Goal: Information Seeking & Learning: Learn about a topic

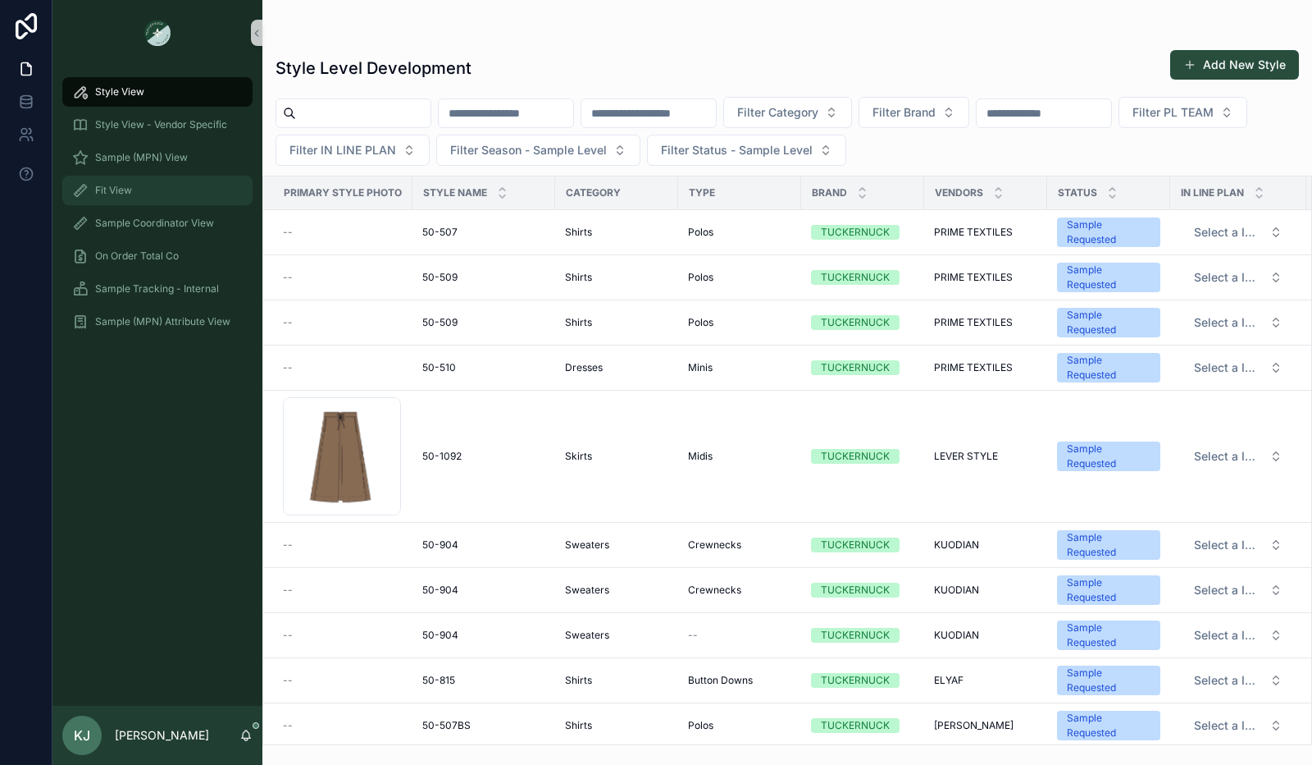
click at [141, 188] on div "Fit View" at bounding box center [157, 190] width 171 height 26
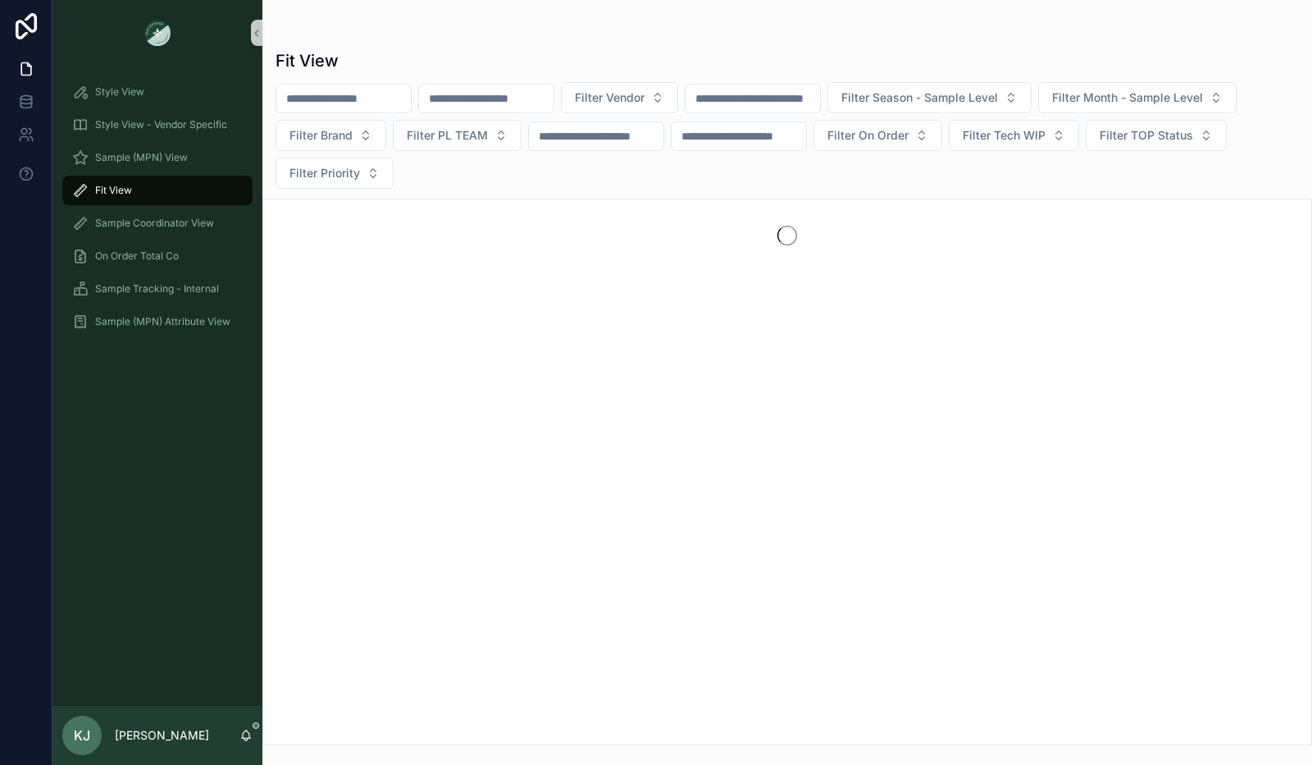
click at [518, 94] on input "scrollable content" at bounding box center [486, 98] width 135 height 23
type input "*******"
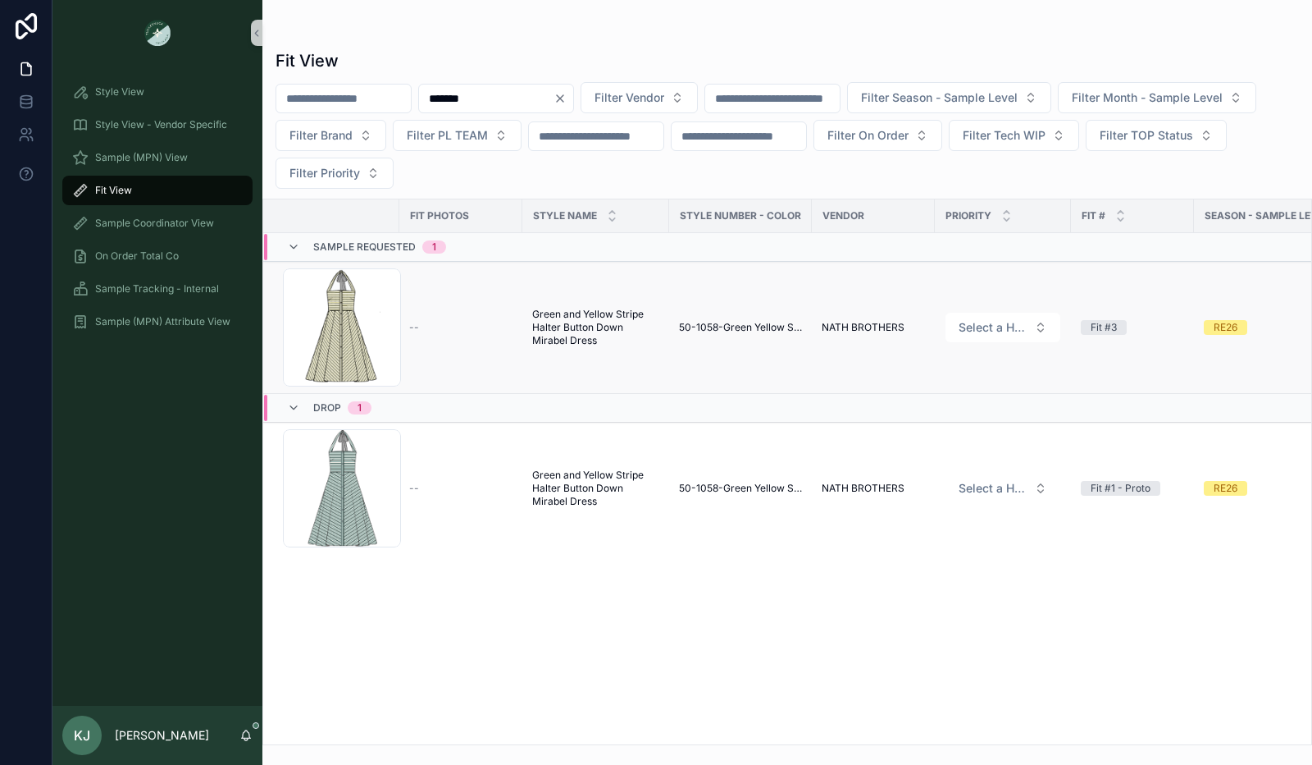
click at [535, 328] on span "Green and Yellow Stripe Halter Button Down Mirabel Dress" at bounding box center [595, 327] width 127 height 39
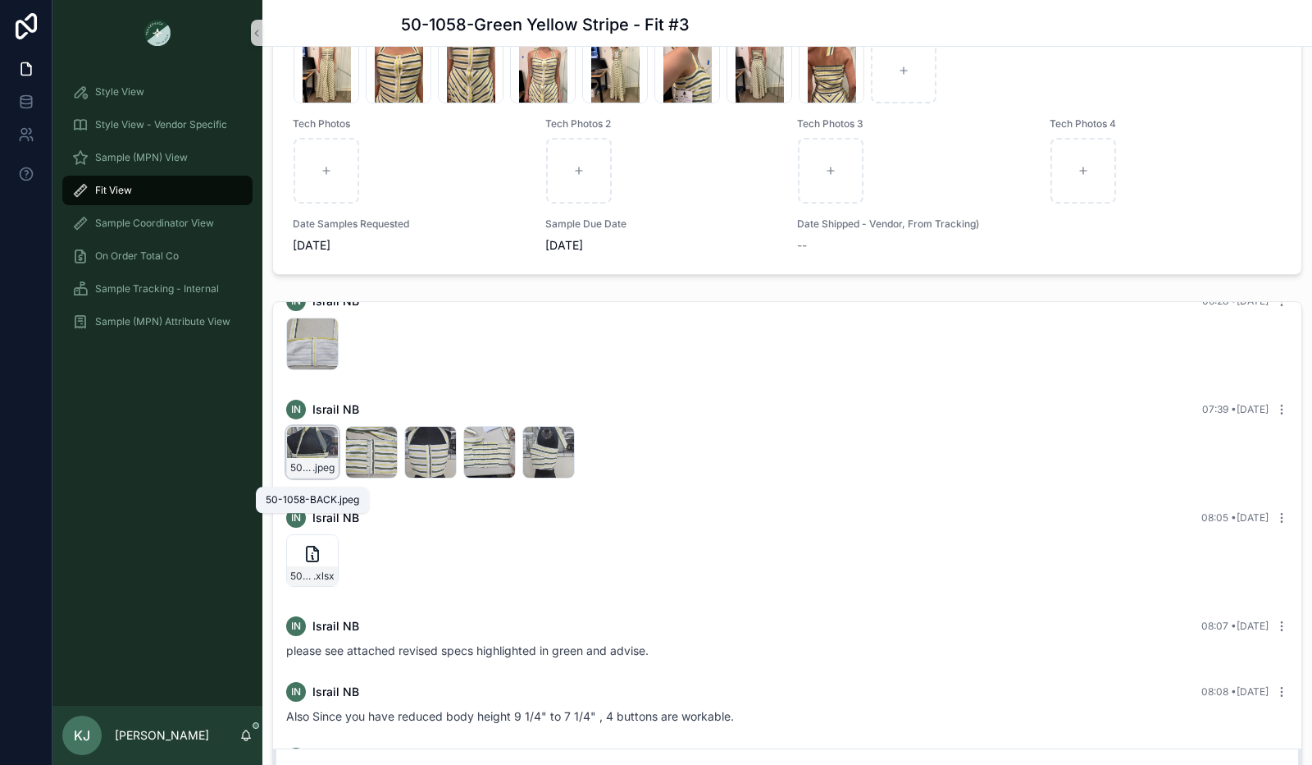
scroll to position [1481, 0]
click at [311, 463] on div "50-1058-BACK .jpeg" at bounding box center [312, 451] width 52 height 52
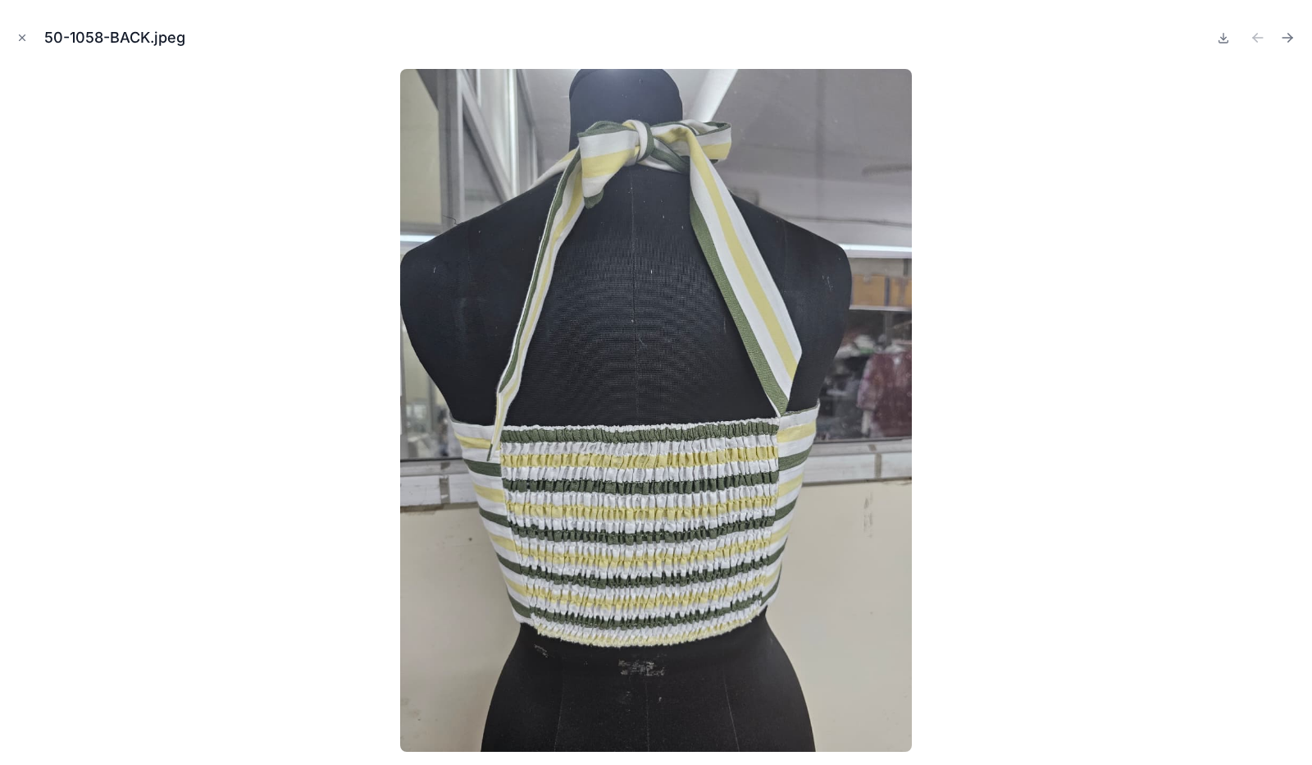
click at [162, 544] on div at bounding box center [656, 410] width 1286 height 682
click at [22, 39] on icon "Close modal" at bounding box center [23, 38] width 6 height 6
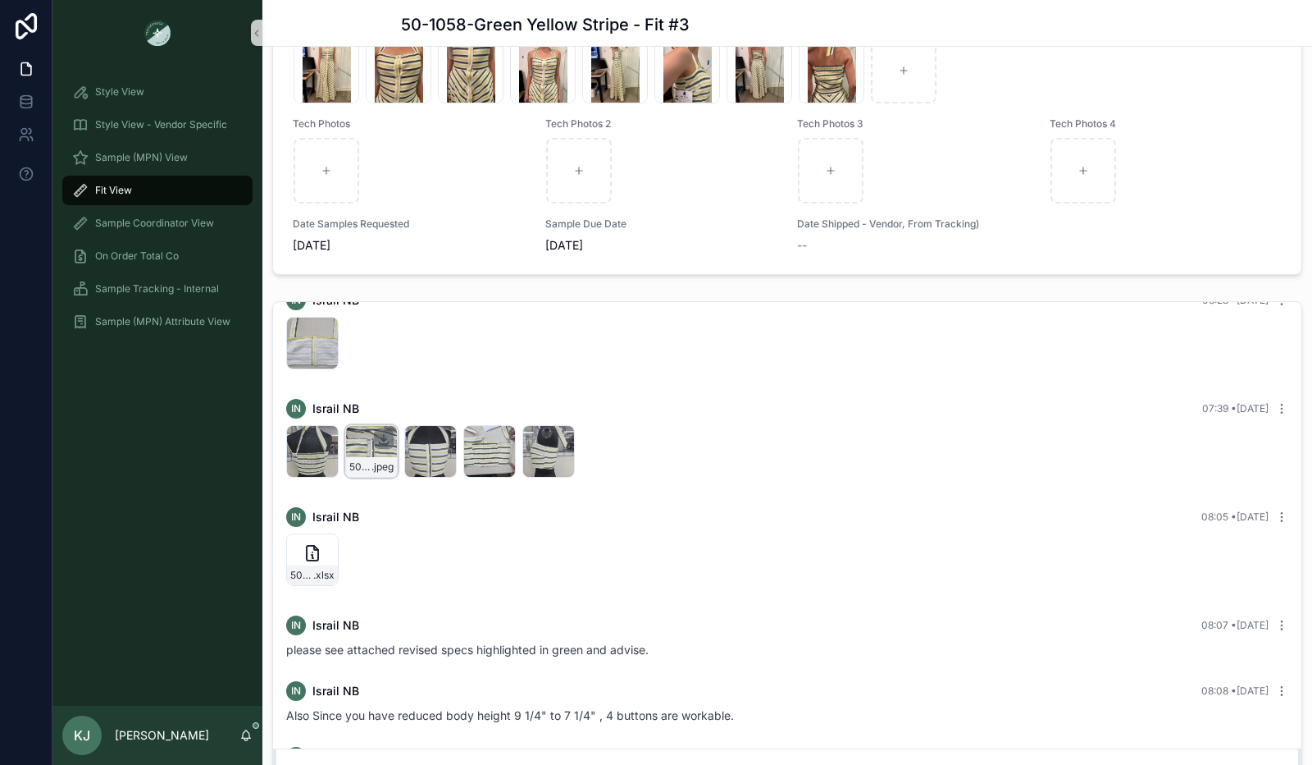
click at [387, 445] on icon "scrollable content" at bounding box center [383, 438] width 13 height 13
click at [354, 452] on div "50-1058-FRONT-BODICE-LENGTH-7 .jpeg" at bounding box center [371, 451] width 52 height 52
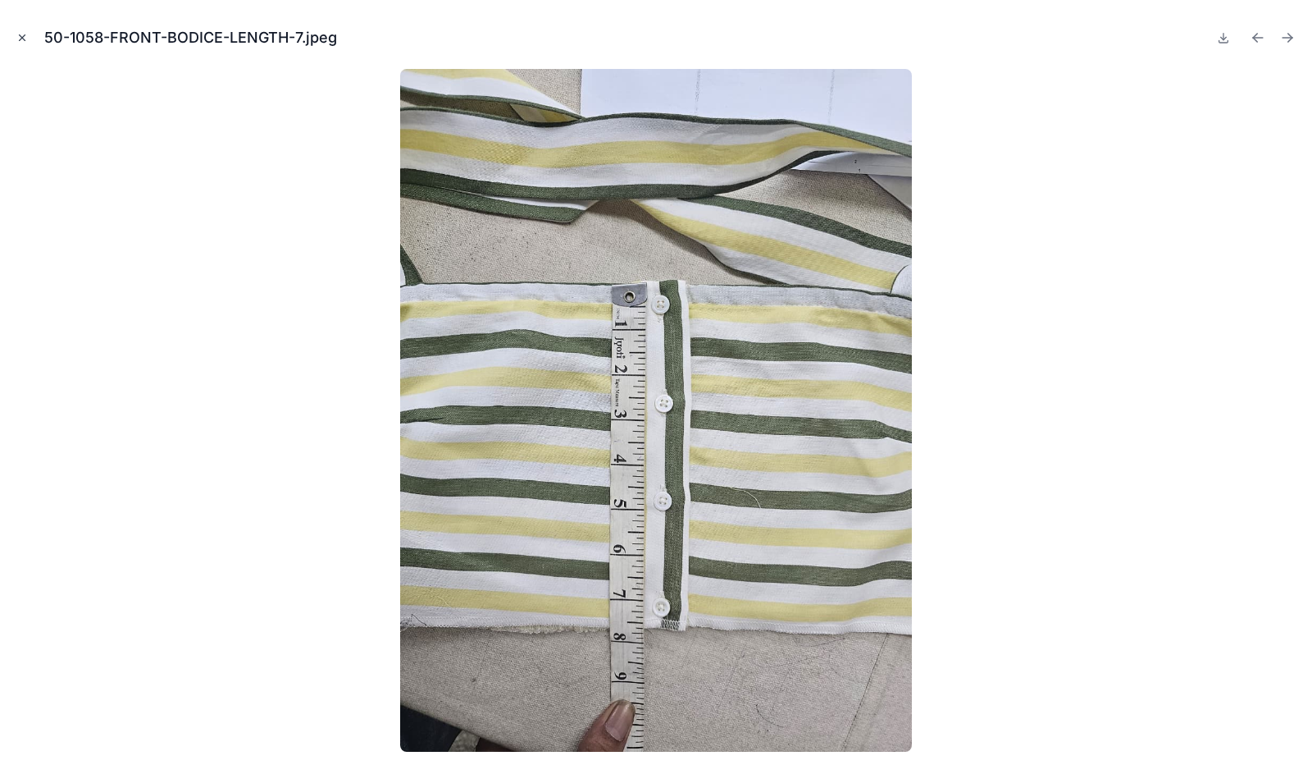
click at [17, 36] on icon "Close modal" at bounding box center [21, 37] width 11 height 11
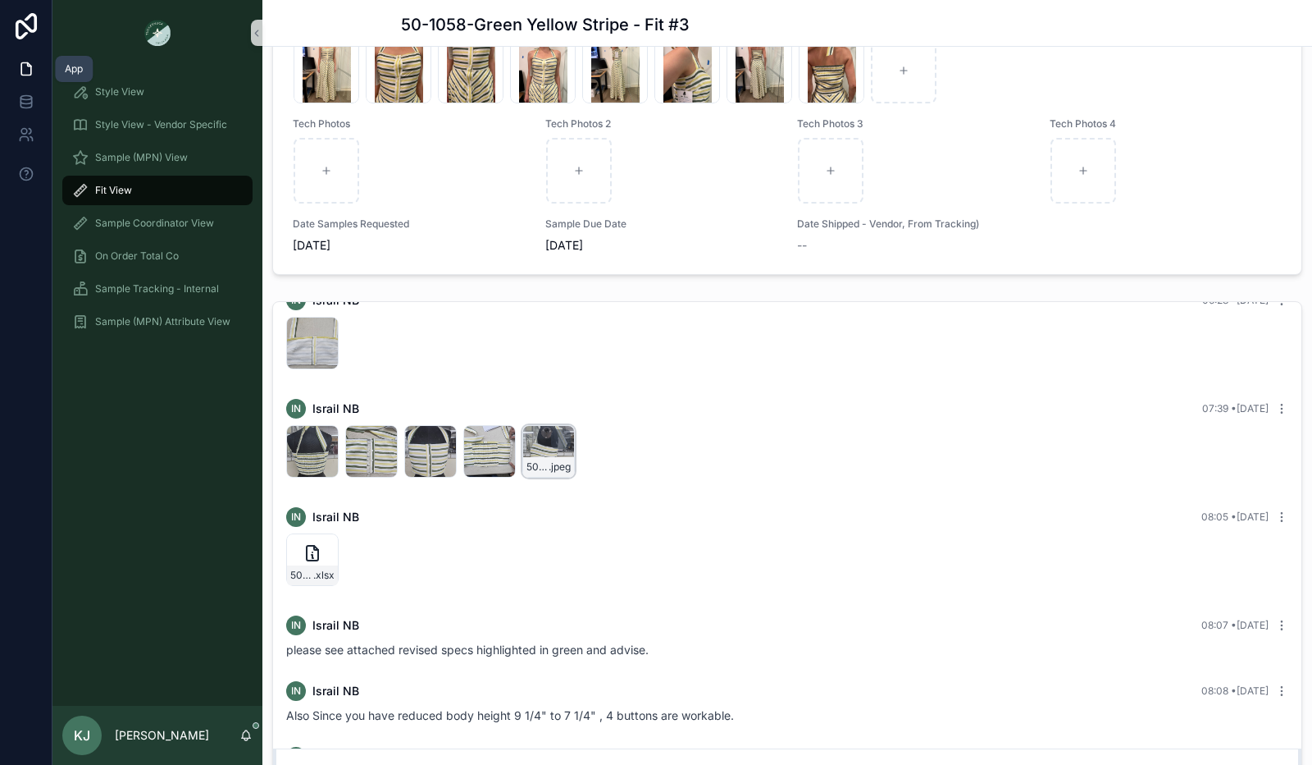
click at [551, 445] on div "scrollable content" at bounding box center [561, 439] width 20 height 20
click at [536, 445] on div "50-1058-SIDE .jpeg" at bounding box center [549, 451] width 52 height 52
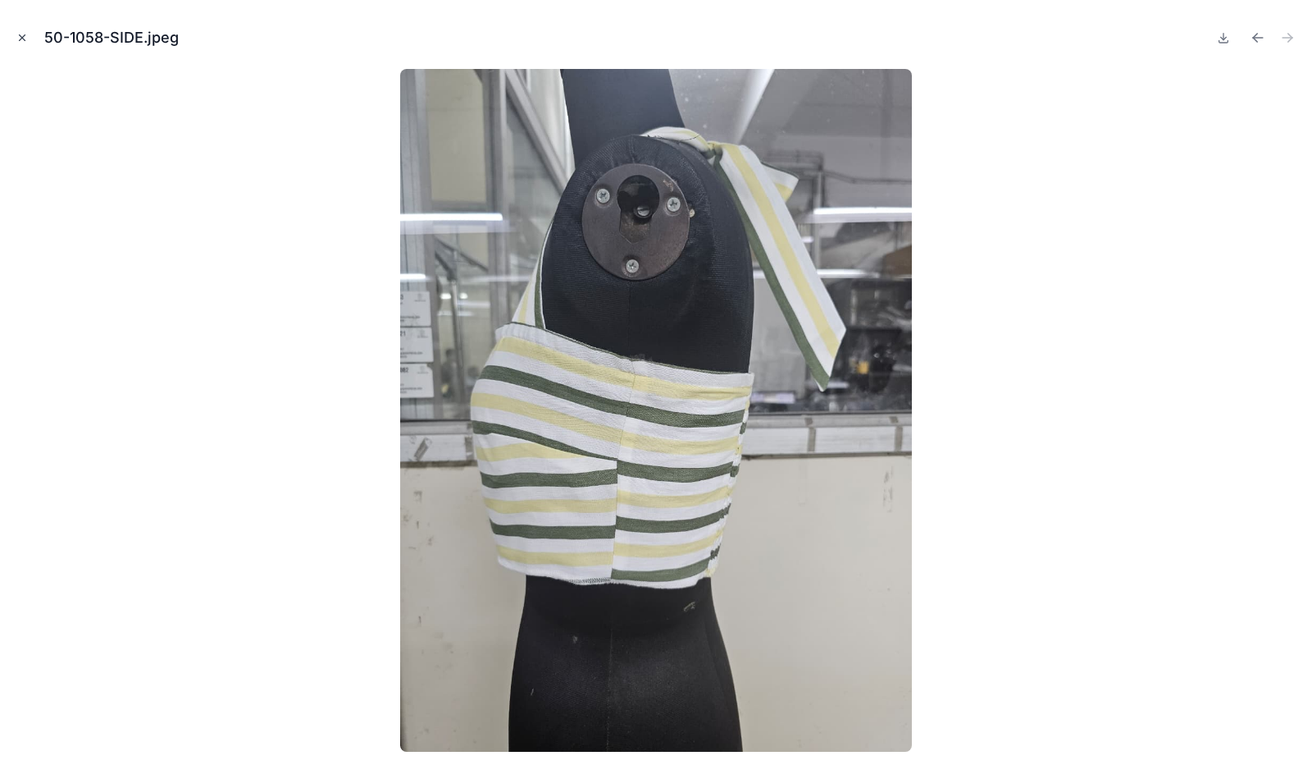
click at [21, 34] on icon "Close modal" at bounding box center [21, 37] width 11 height 11
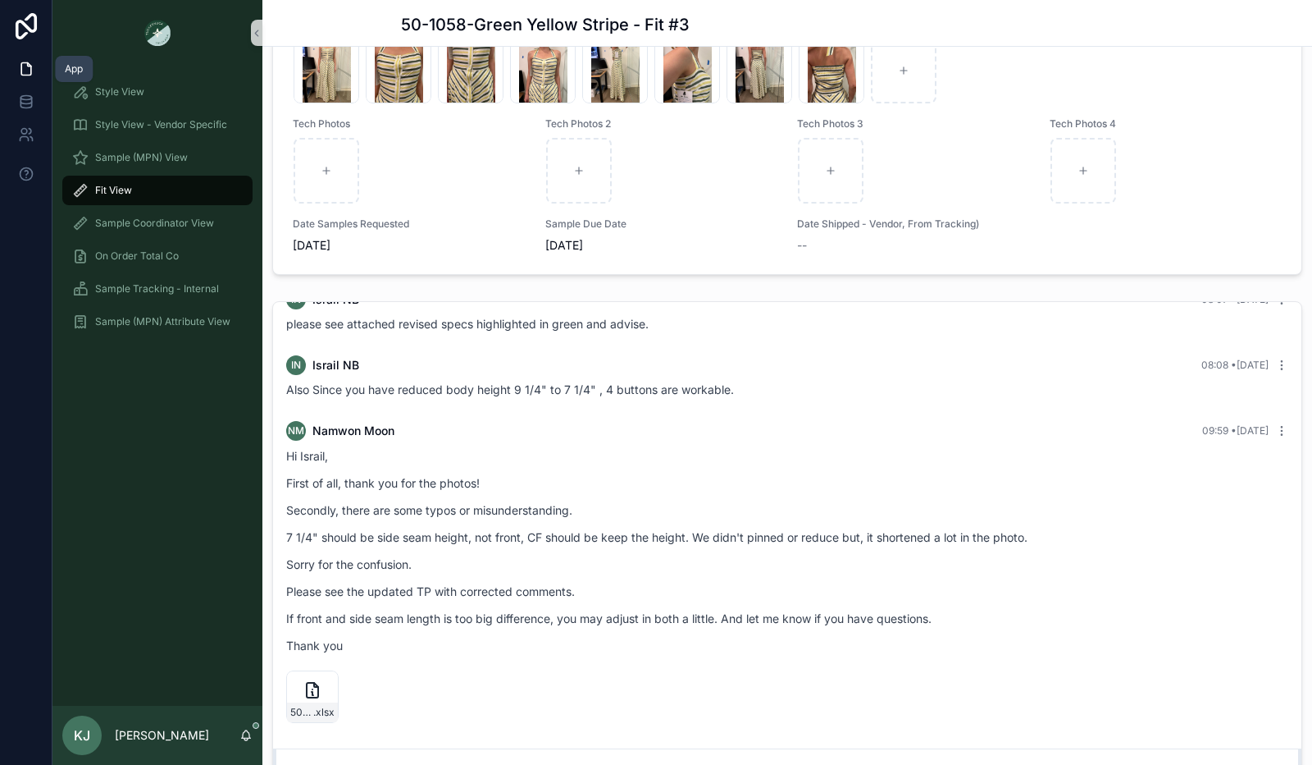
scroll to position [1807, 0]
click at [459, 545] on p "7 1/4" should be side seam height, not front, CF should be keep the height. We …" at bounding box center [787, 535] width 1002 height 17
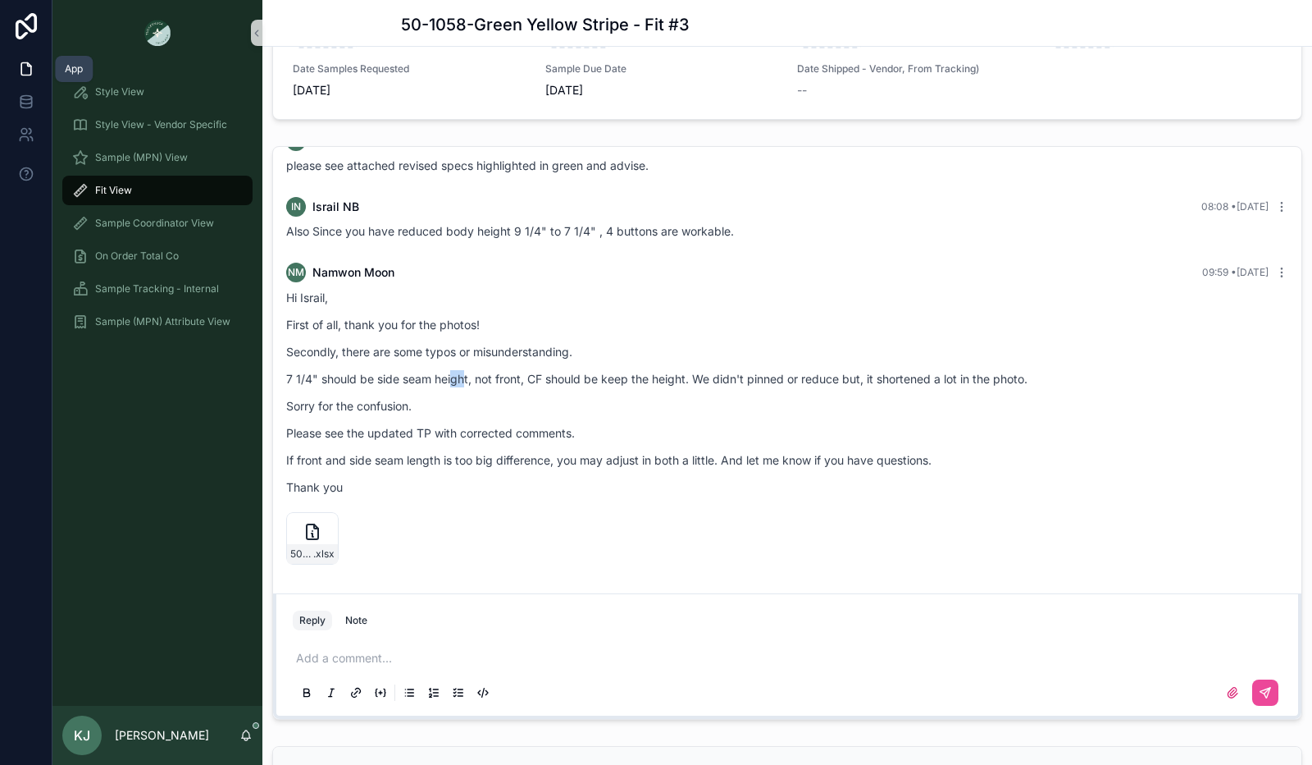
scroll to position [1572, 0]
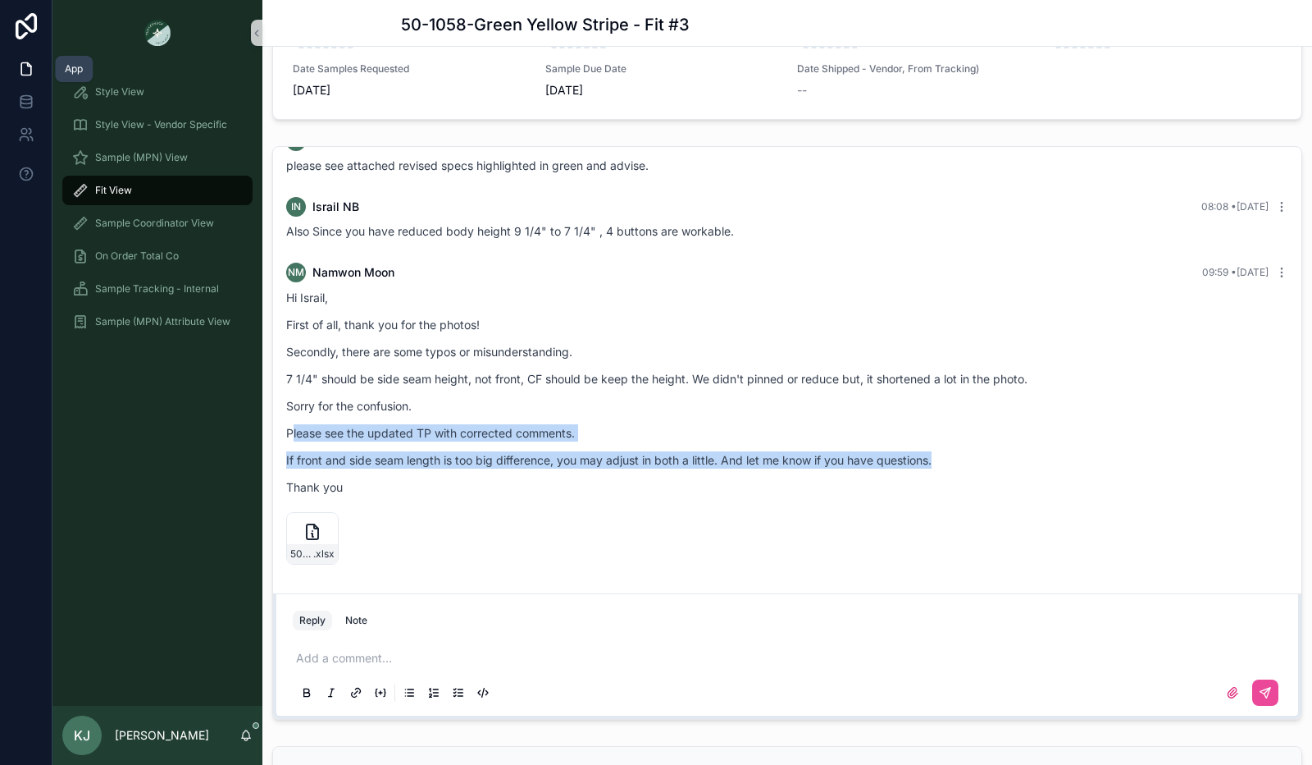
drag, startPoint x: 290, startPoint y: 440, endPoint x: 944, endPoint y: 470, distance: 654.5
click at [944, 470] on div "Hi Israil, First of all, thank you for the photos! Secondly, there are some typ…" at bounding box center [787, 392] width 1002 height 207
click at [971, 459] on div "Hi Israil, First of all, thank you for the photos! Secondly, there are some typ…" at bounding box center [787, 392] width 1002 height 207
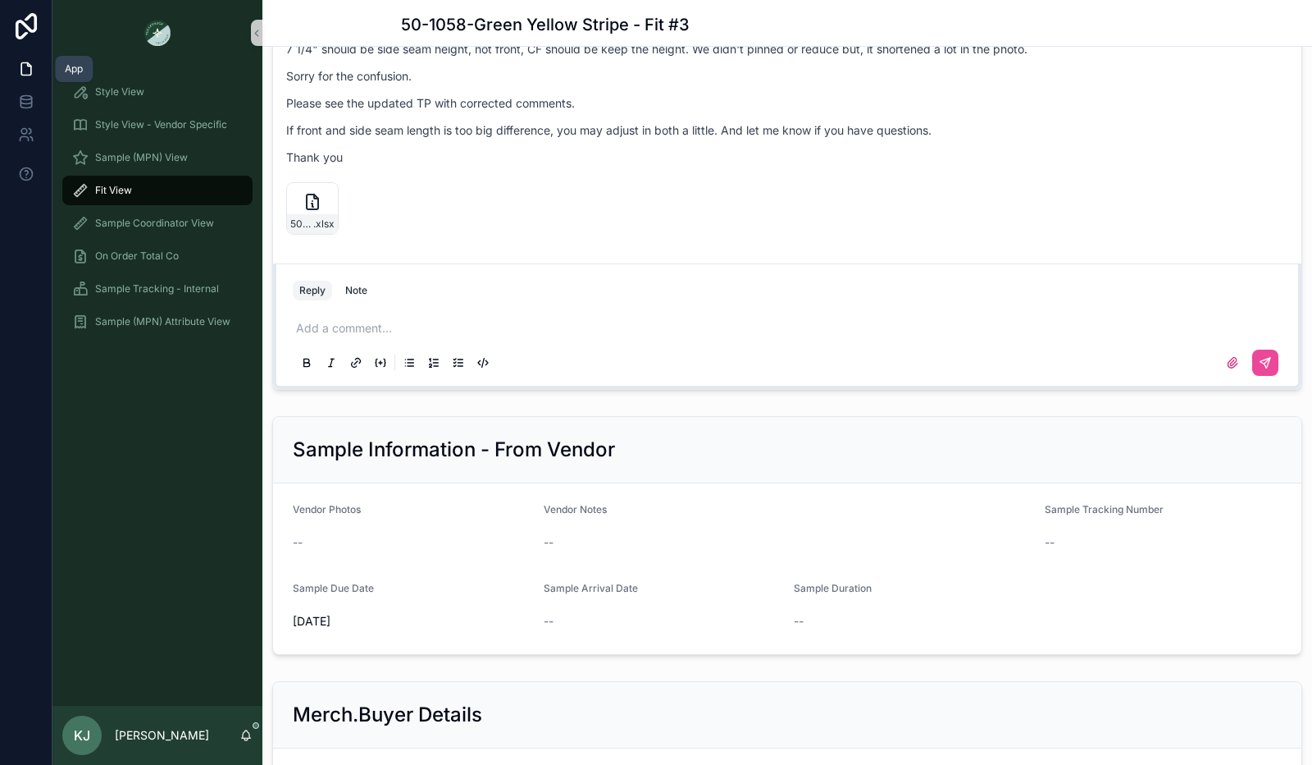
scroll to position [1903, 0]
